Goal: Transaction & Acquisition: Obtain resource

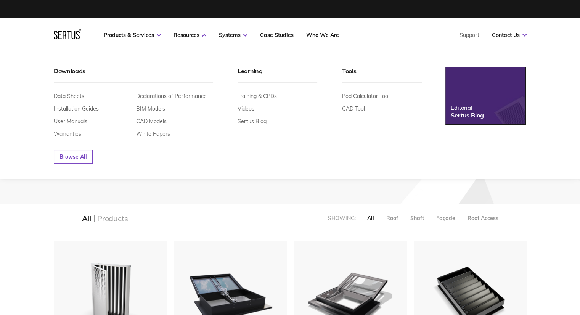
scroll to position [1007, 485]
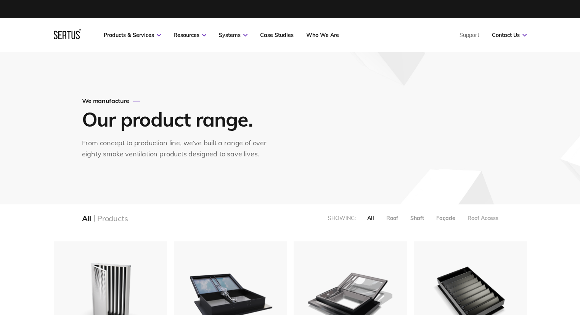
click at [479, 218] on div "Roof Access" at bounding box center [482, 218] width 31 height 7
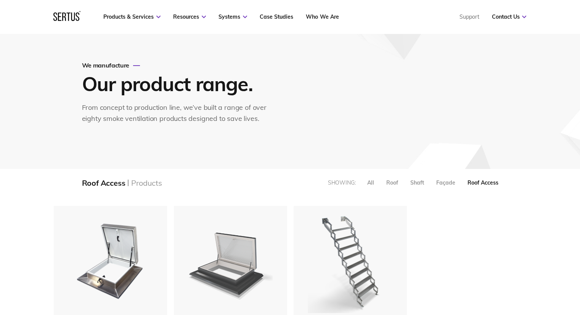
scroll to position [114, 0]
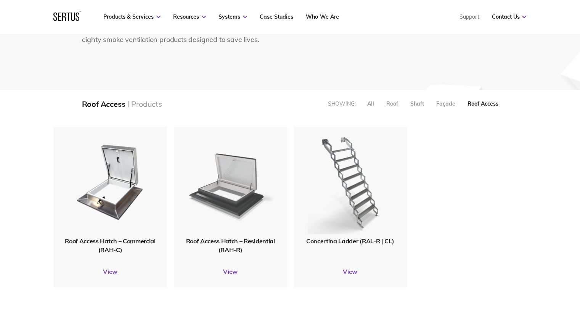
click at [231, 188] on img at bounding box center [230, 181] width 85 height 105
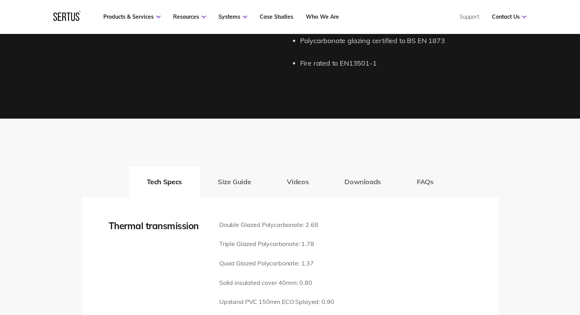
scroll to position [1068, 0]
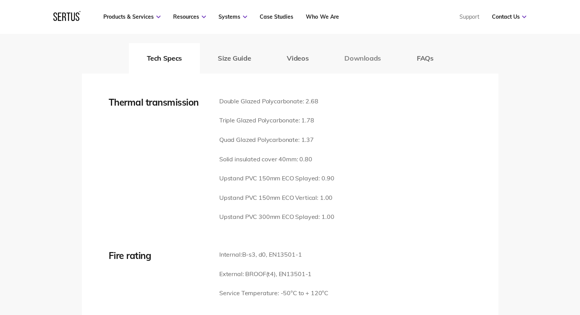
click at [364, 43] on button "Downloads" at bounding box center [362, 58] width 72 height 31
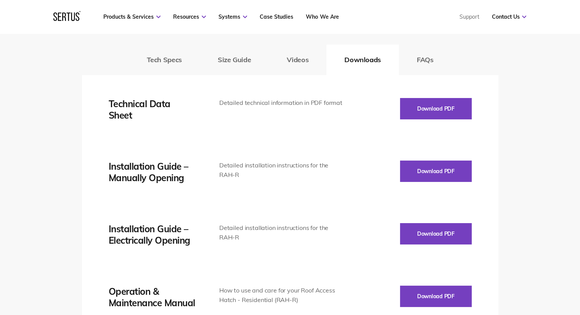
scroll to position [1030, 0]
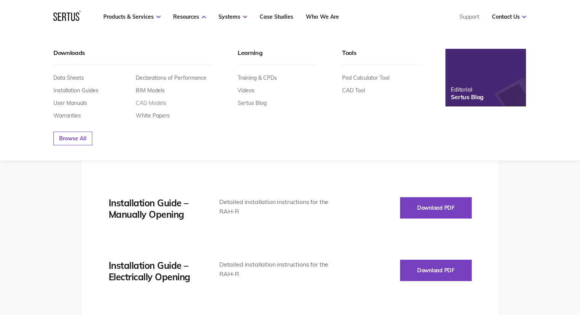
click at [149, 103] on link "CAD Models" at bounding box center [151, 103] width 31 height 7
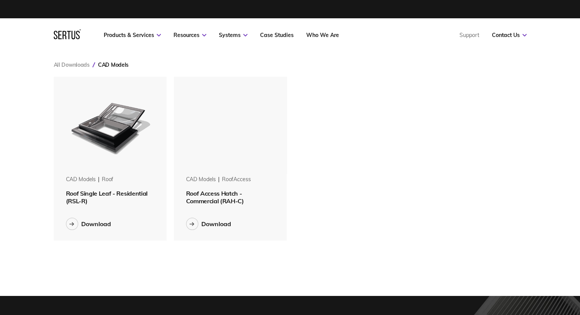
scroll to position [176, 485]
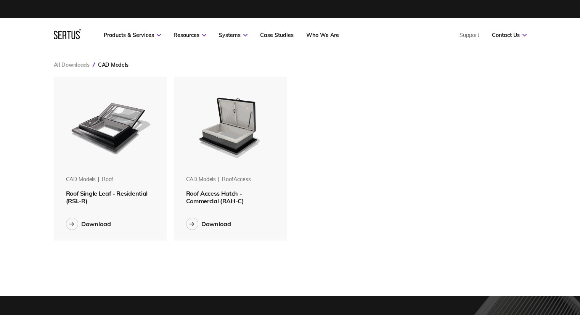
click at [233, 139] on img at bounding box center [230, 125] width 96 height 96
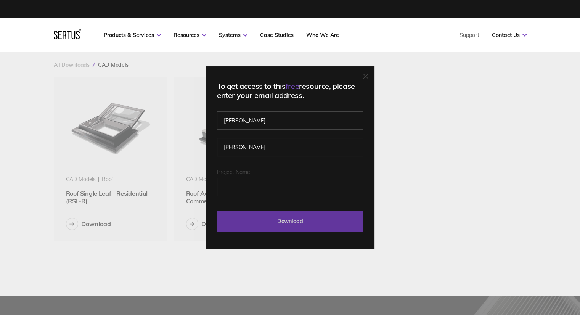
click at [298, 221] on input "Download" at bounding box center [290, 220] width 146 height 21
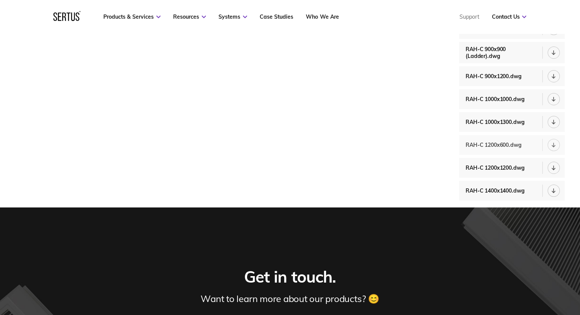
click at [553, 147] on div at bounding box center [554, 145] width 12 height 12
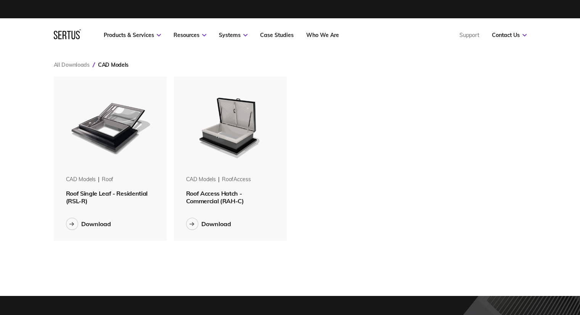
scroll to position [176, 485]
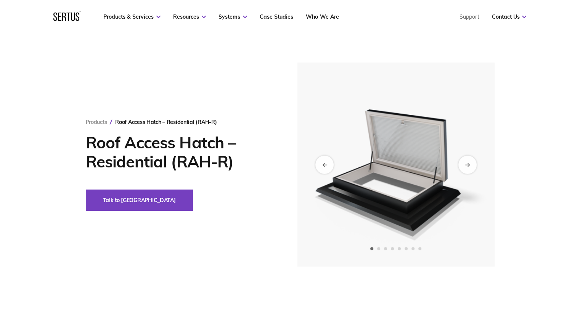
scroll to position [1030, 0]
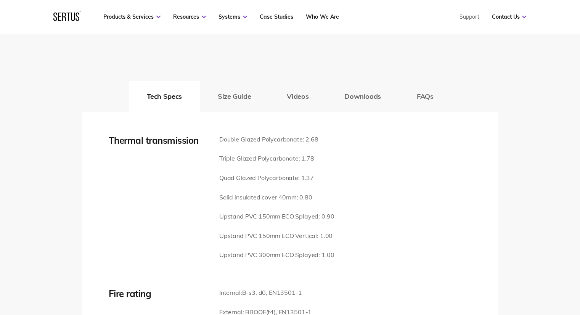
click at [375, 88] on button "Downloads" at bounding box center [362, 96] width 72 height 31
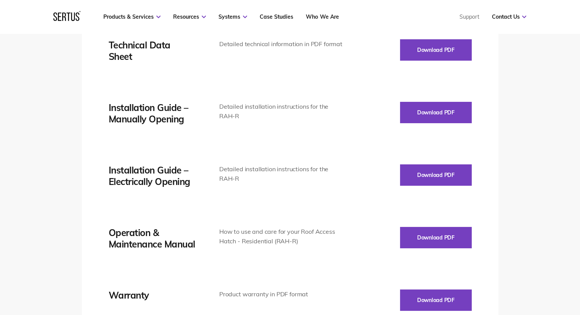
scroll to position [1144, 0]
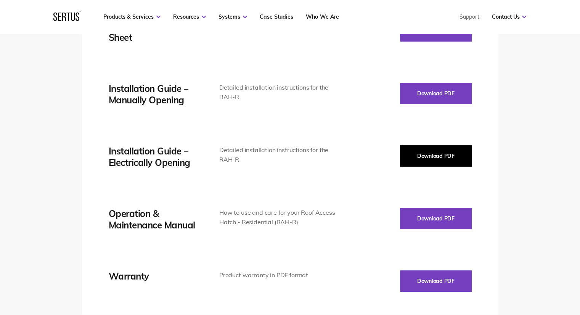
click at [435, 145] on button "Download PDF" at bounding box center [436, 155] width 72 height 21
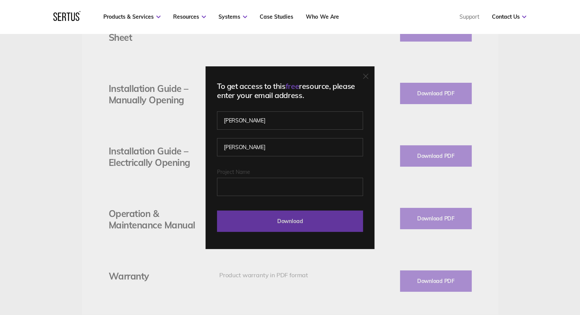
click at [308, 222] on input "Download" at bounding box center [290, 220] width 146 height 21
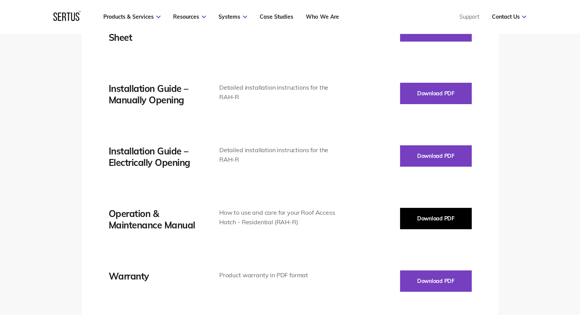
click at [442, 208] on button "Download PDF" at bounding box center [436, 218] width 72 height 21
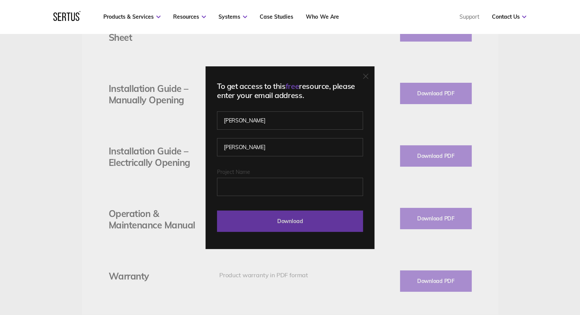
click at [310, 225] on input "Download" at bounding box center [290, 220] width 146 height 21
